Goal: Navigation & Orientation: Find specific page/section

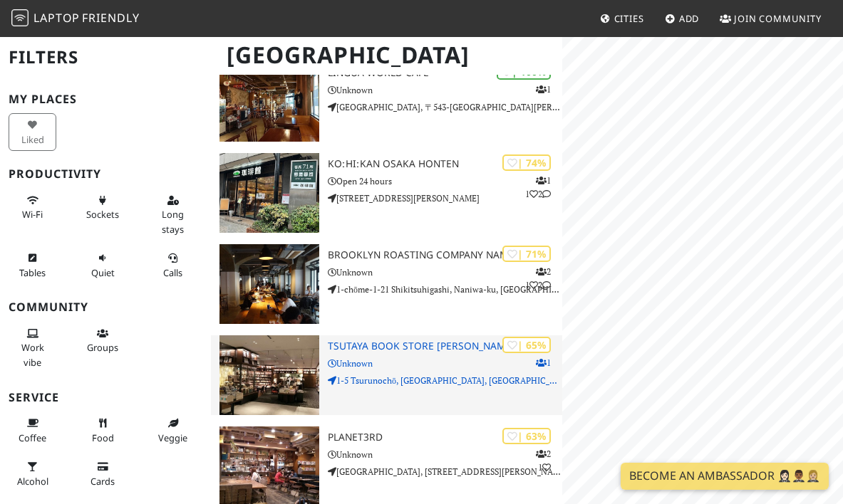
scroll to position [141, 0]
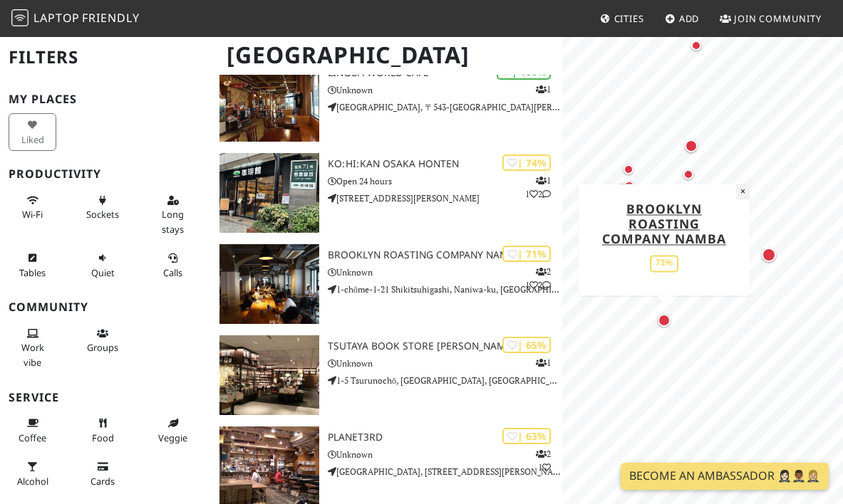
click at [739, 191] on button "×" at bounding box center [743, 192] width 14 height 16
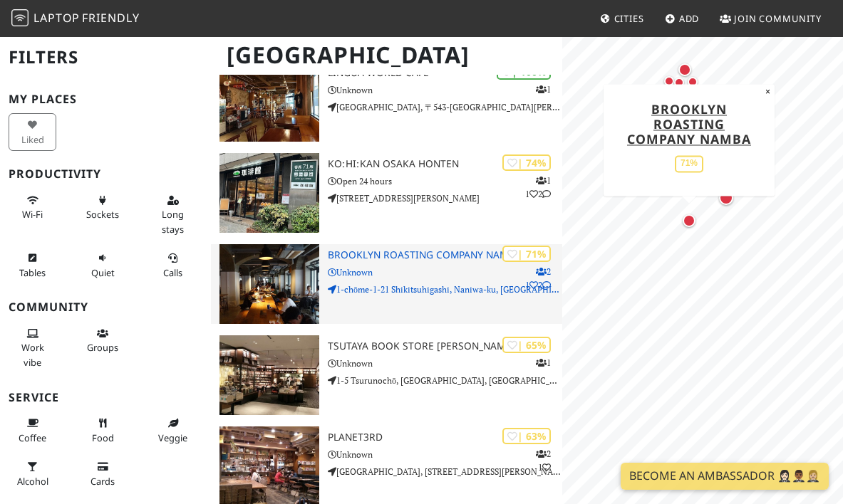
click at [437, 257] on h3 "Brooklyn Roasting Company Namba" at bounding box center [445, 255] width 234 height 12
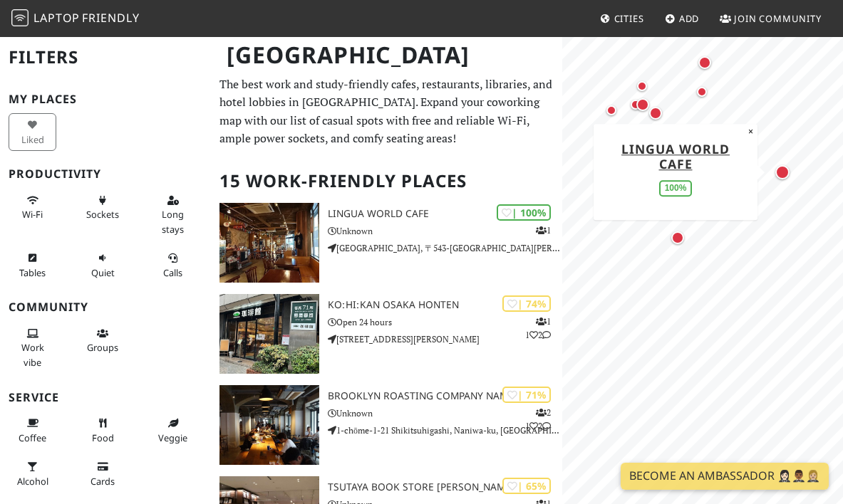
click at [786, 176] on div "Map marker" at bounding box center [782, 172] width 14 height 14
